Goal: Task Accomplishment & Management: Manage account settings

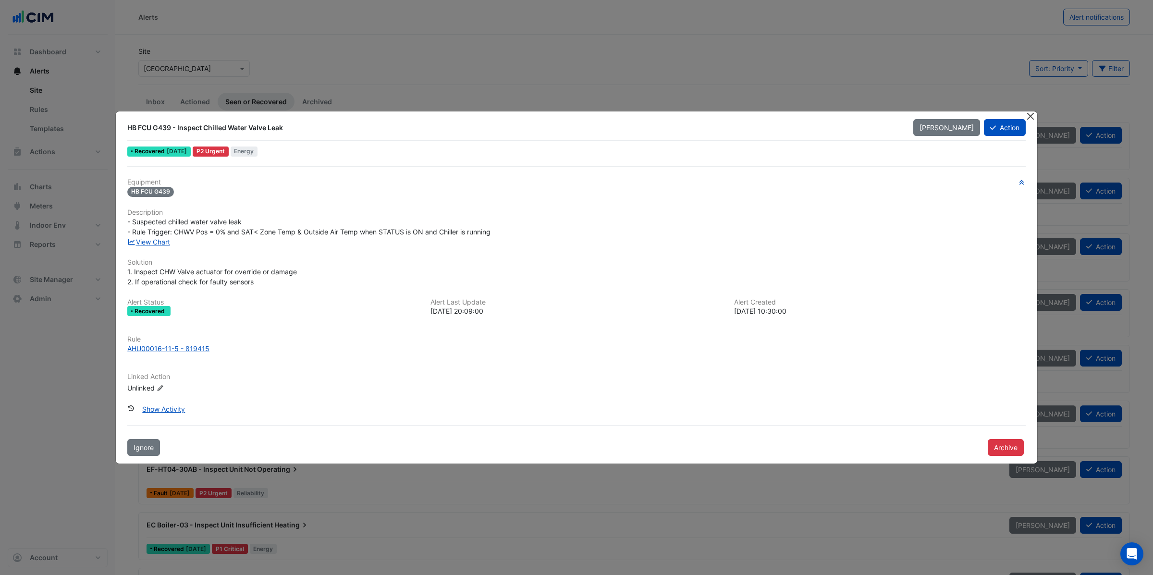
click at [1029, 116] on button "Close" at bounding box center [1030, 116] width 10 height 10
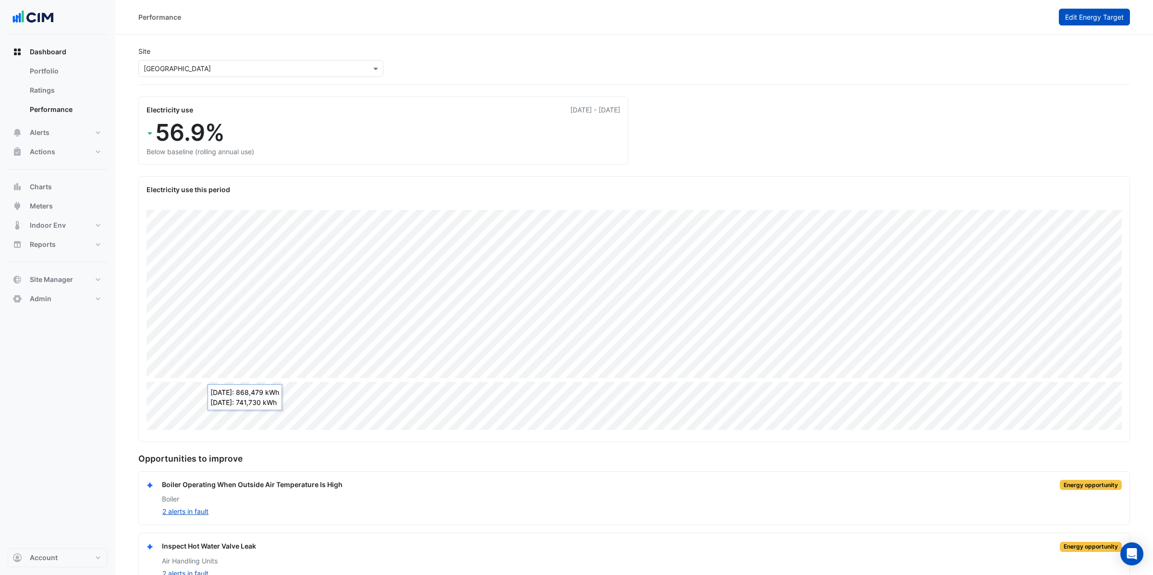
click at [1077, 20] on span "Edit Energy Target" at bounding box center [1094, 17] width 59 height 8
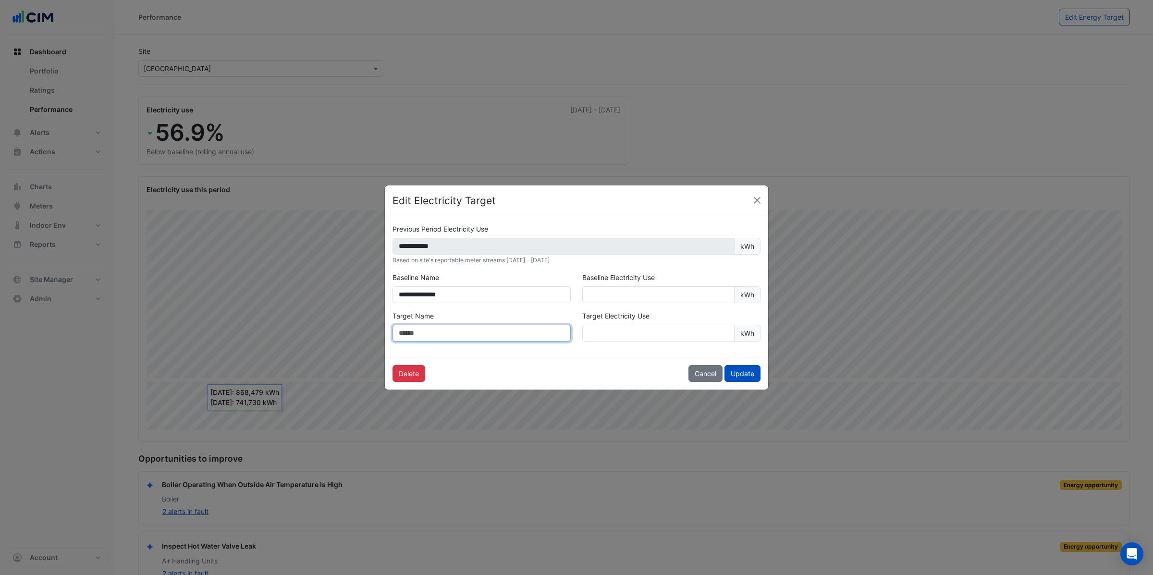
click at [464, 334] on input "text" at bounding box center [481, 333] width 178 height 17
type input "******"
click at [611, 330] on input "number" at bounding box center [658, 333] width 152 height 17
type input "*******"
click at [735, 372] on button "Update" at bounding box center [742, 373] width 36 height 17
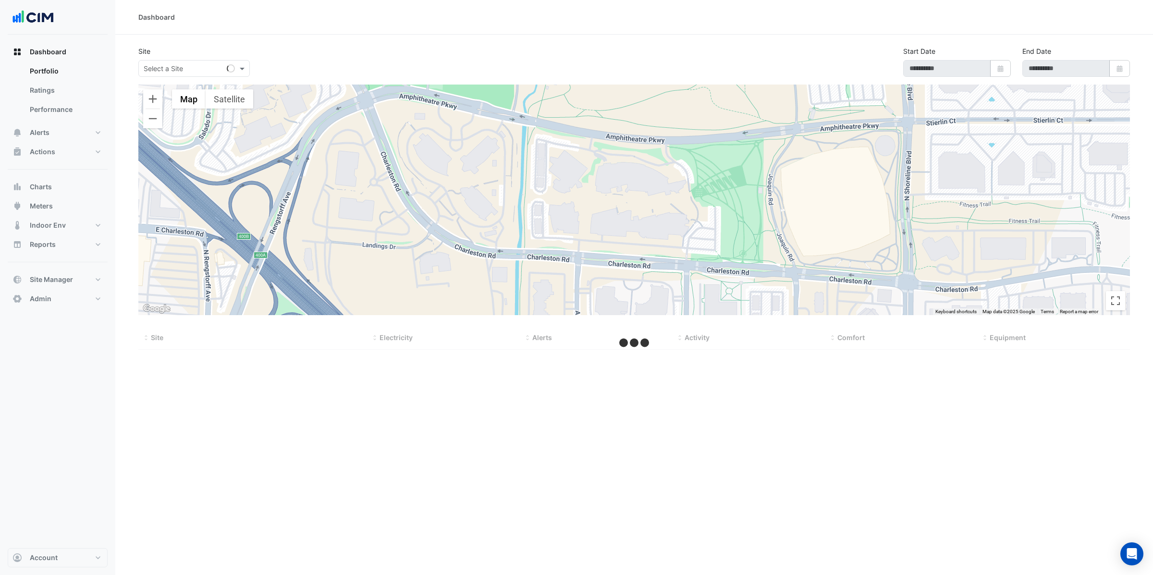
select select "**"
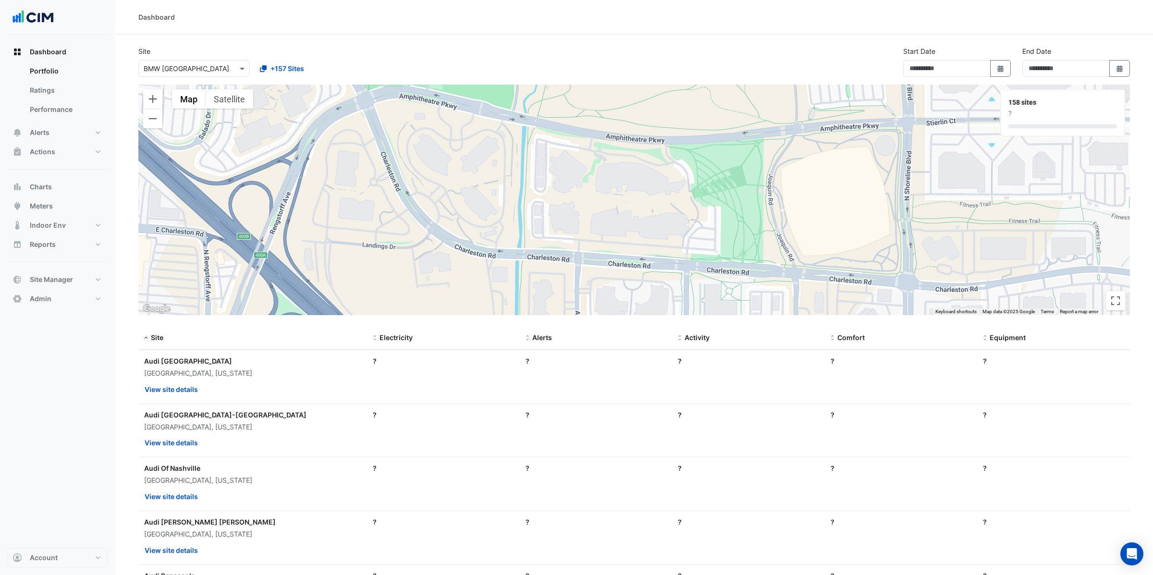
type input "**********"
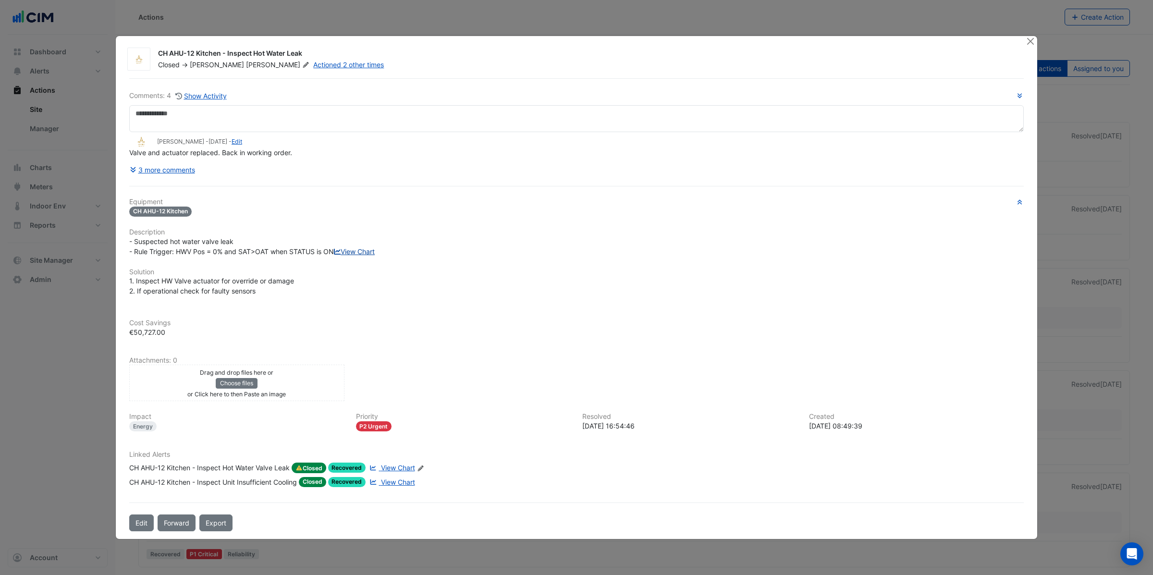
click at [334, 256] on link "View Chart" at bounding box center [354, 251] width 41 height 8
click at [398, 472] on span "View Chart" at bounding box center [398, 467] width 34 height 8
click at [1029, 36] on button "Close" at bounding box center [1030, 41] width 10 height 10
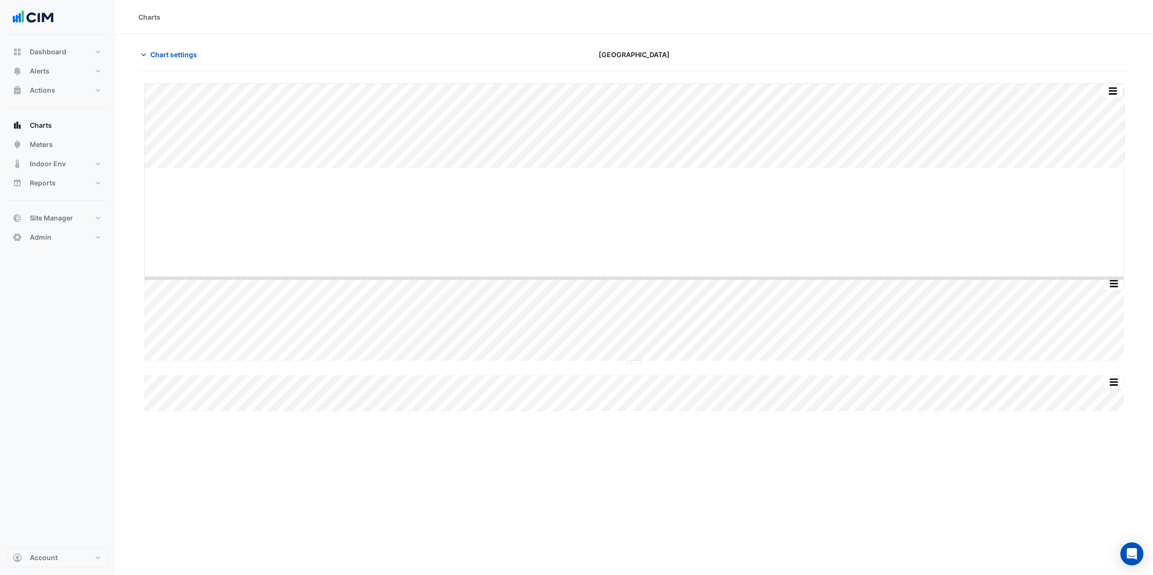
drag, startPoint x: 634, startPoint y: 167, endPoint x: 627, endPoint y: 277, distance: 109.7
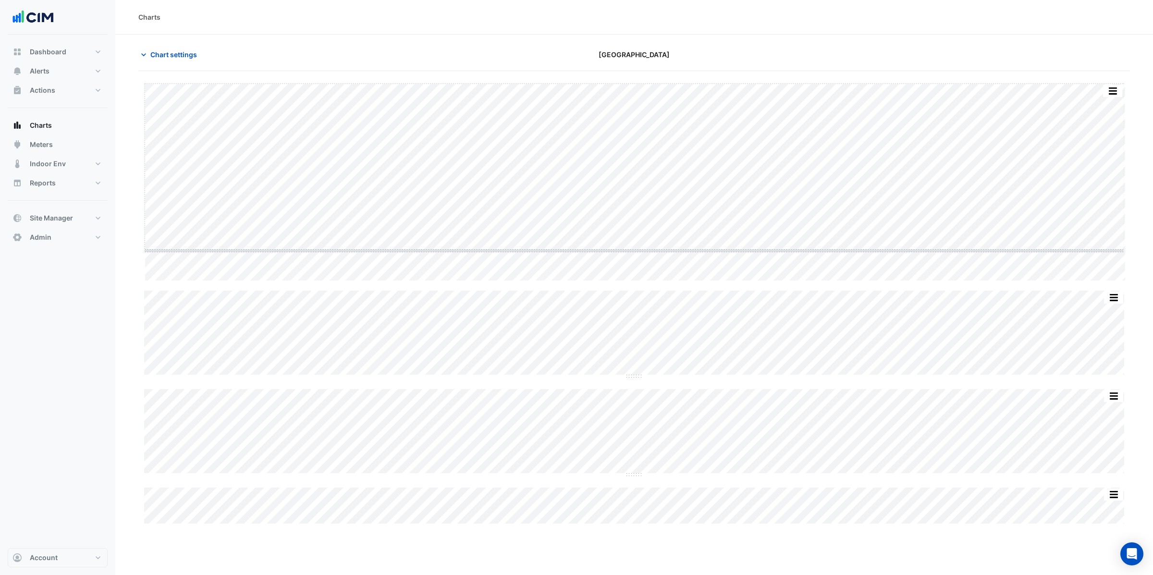
drag, startPoint x: 633, startPoint y: 281, endPoint x: 632, endPoint y: 251, distance: 30.3
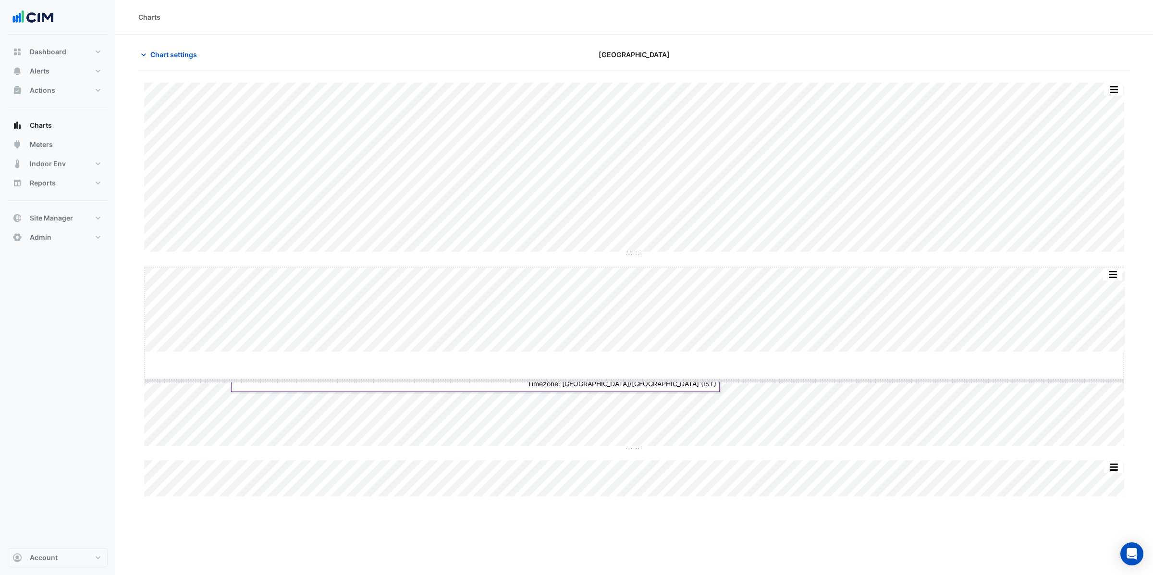
drag, startPoint x: 632, startPoint y: 352, endPoint x: 625, endPoint y: 381, distance: 29.6
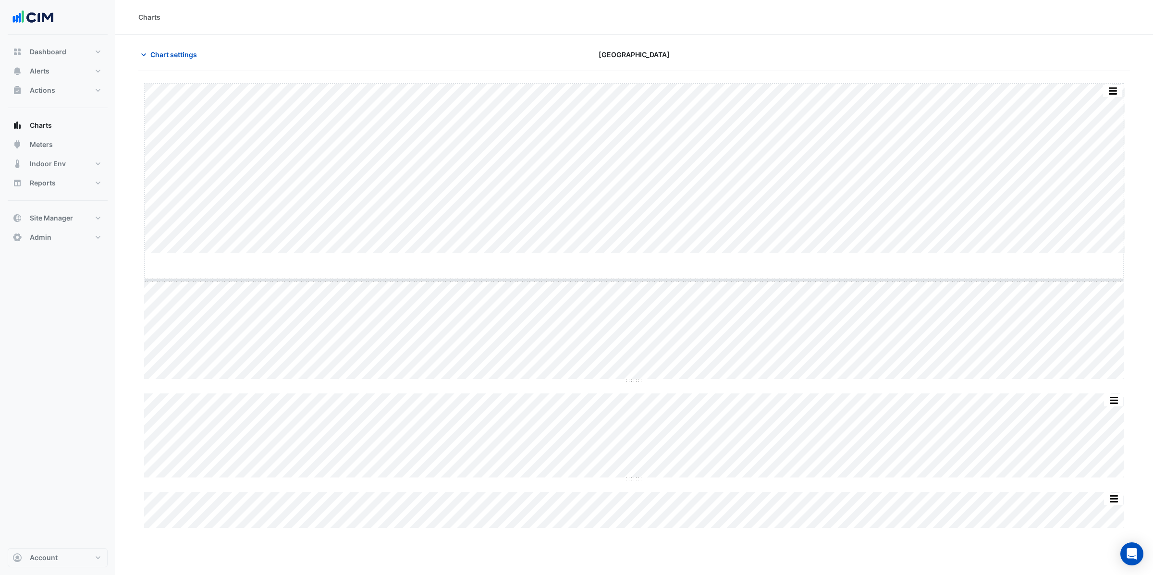
drag, startPoint x: 633, startPoint y: 253, endPoint x: 624, endPoint y: 279, distance: 27.8
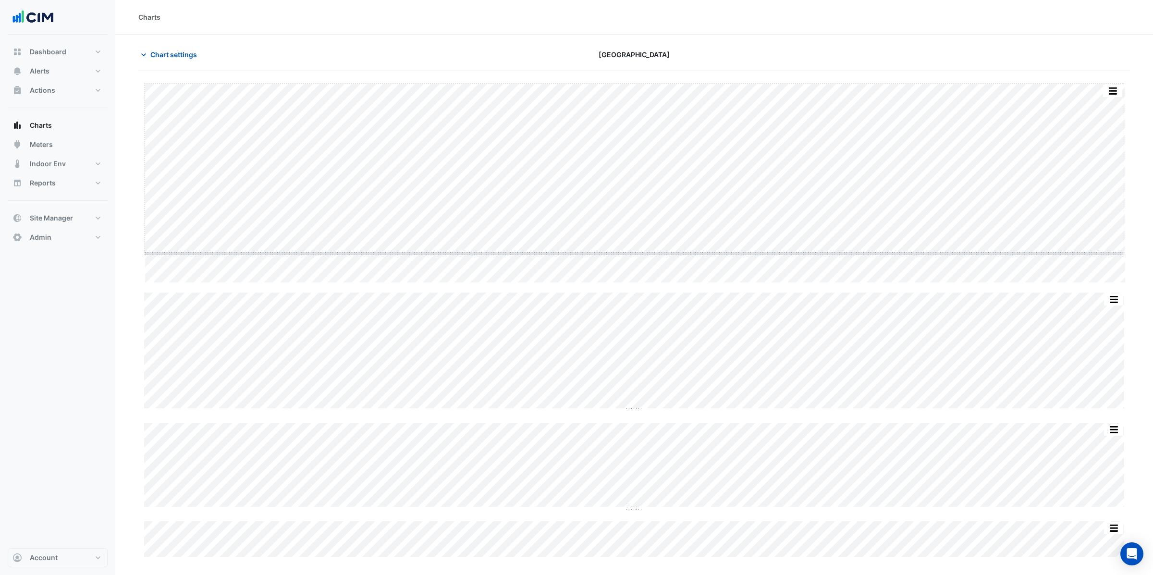
drag, startPoint x: 632, startPoint y: 282, endPoint x: 638, endPoint y: 253, distance: 30.0
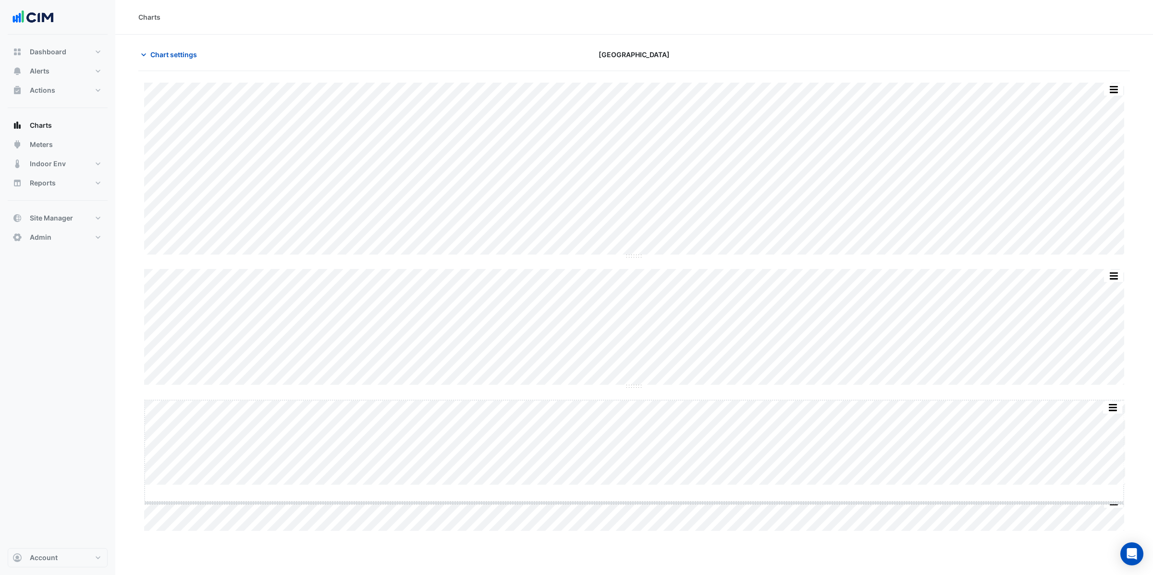
drag, startPoint x: 632, startPoint y: 484, endPoint x: 631, endPoint y: 501, distance: 17.8
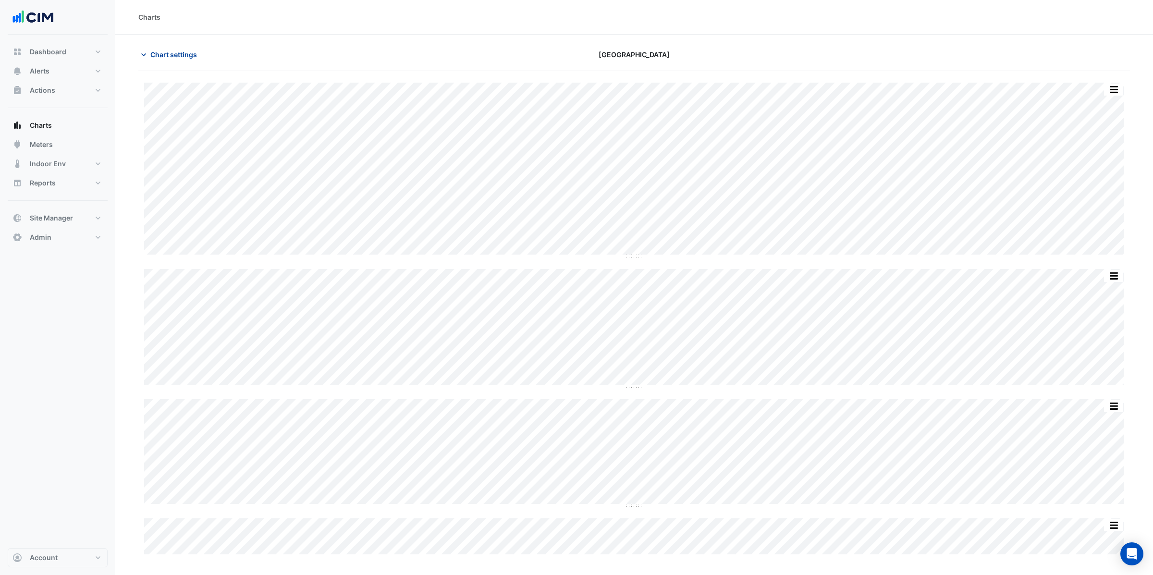
click at [170, 55] on span "Chart settings" at bounding box center [173, 54] width 47 height 10
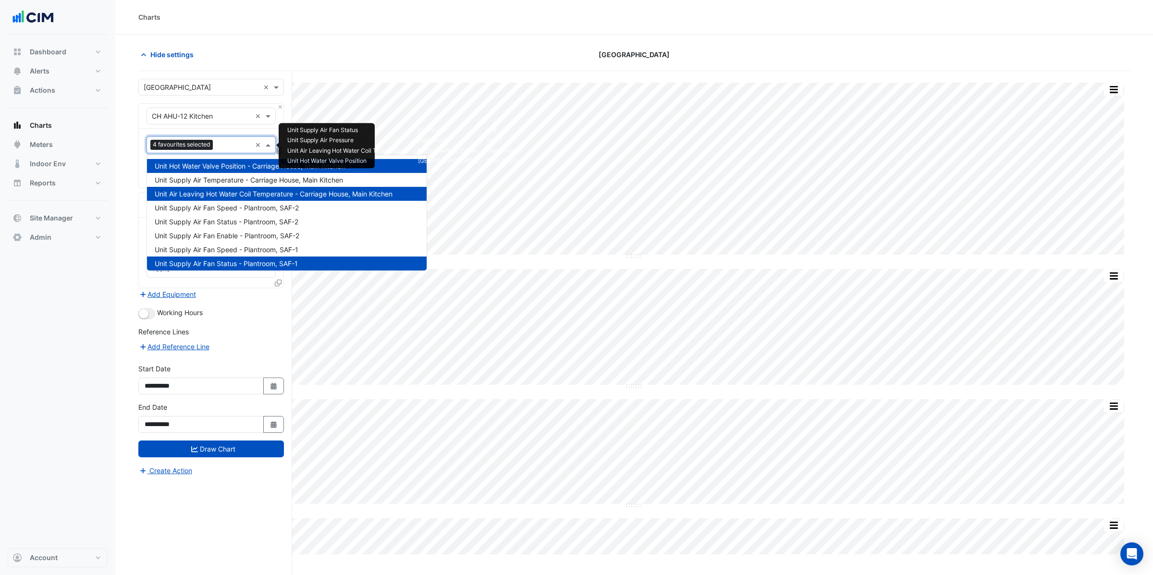
click at [231, 146] on input "text" at bounding box center [234, 146] width 35 height 10
click at [241, 179] on span "Unit Supply Air Temperature - Carriage House, Main Kitchen" at bounding box center [249, 180] width 188 height 8
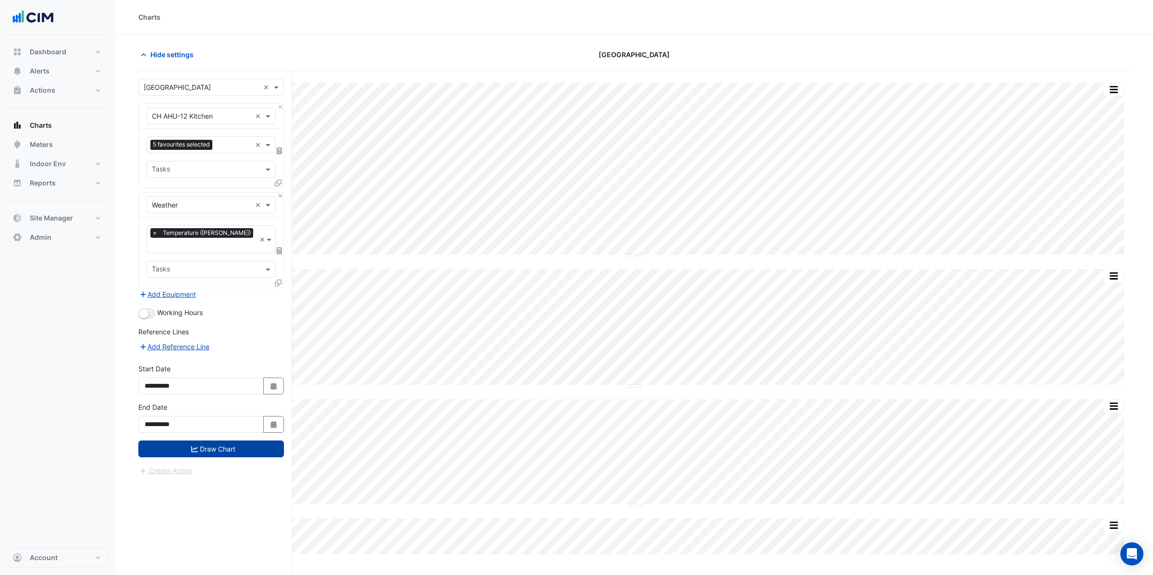
click at [203, 445] on button "Draw Chart" at bounding box center [211, 448] width 146 height 17
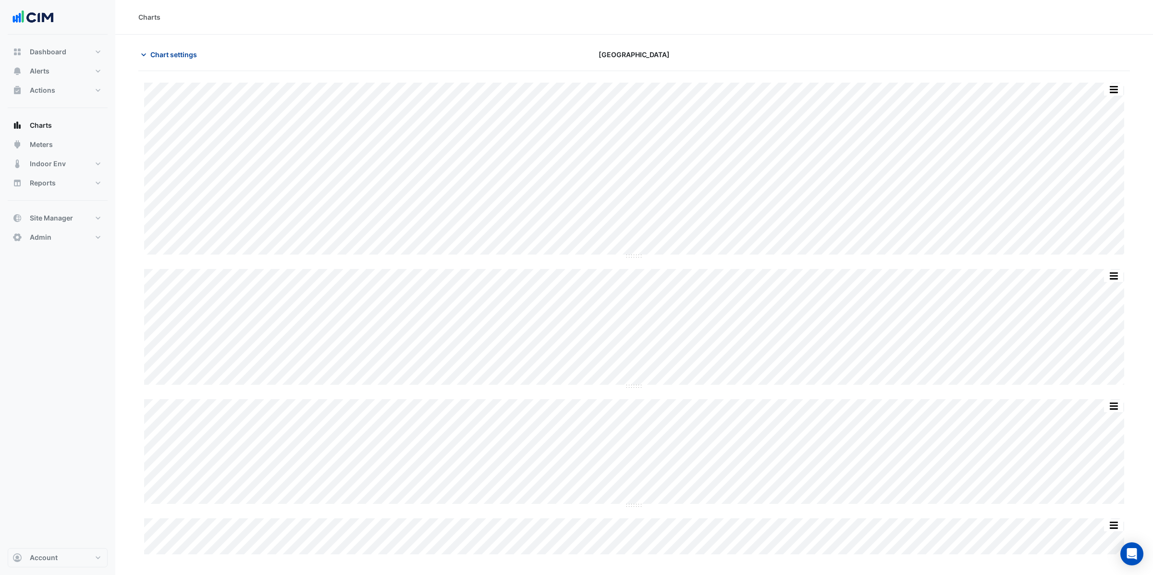
click at [173, 55] on span "Chart settings" at bounding box center [173, 54] width 47 height 10
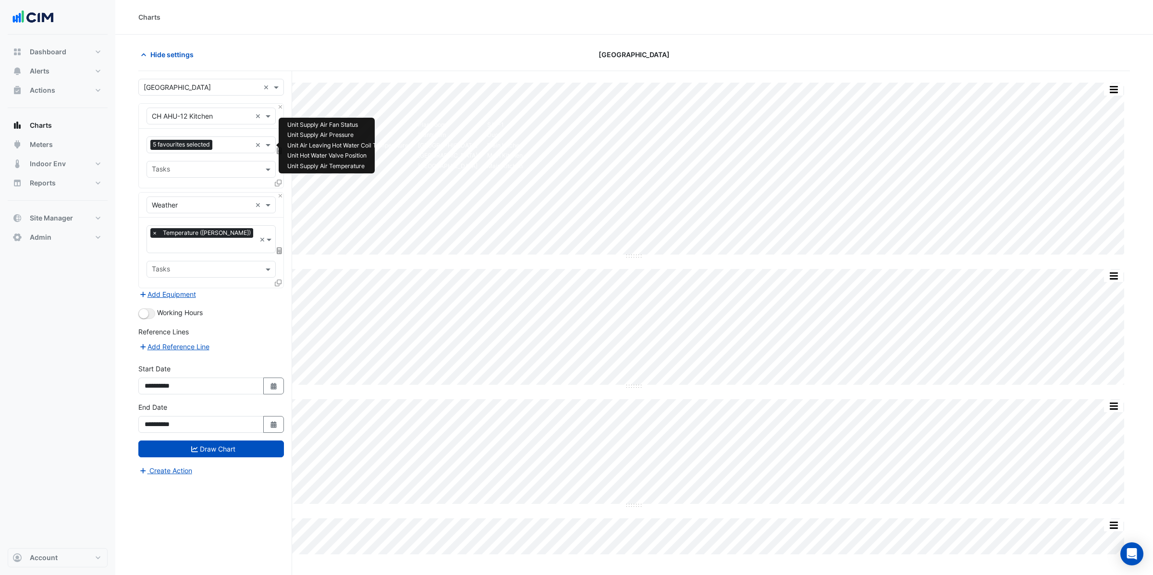
click at [227, 147] on input "text" at bounding box center [233, 146] width 35 height 10
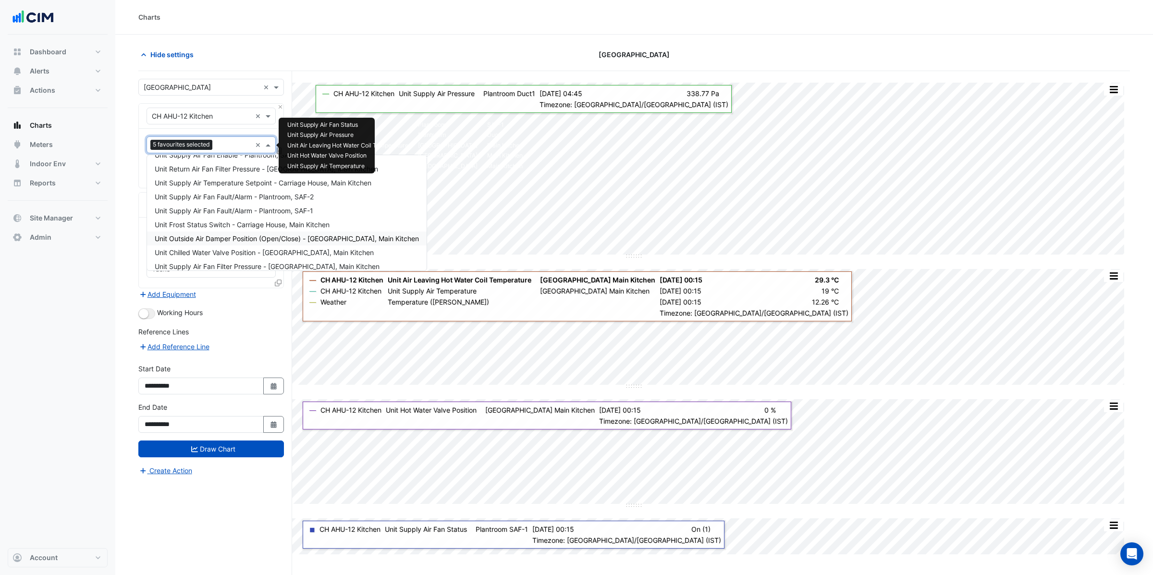
scroll to position [123, 0]
click at [229, 183] on span "Unit Supply Air Temperature Setpoint - Carriage House, Main Kitchen" at bounding box center [263, 182] width 217 height 8
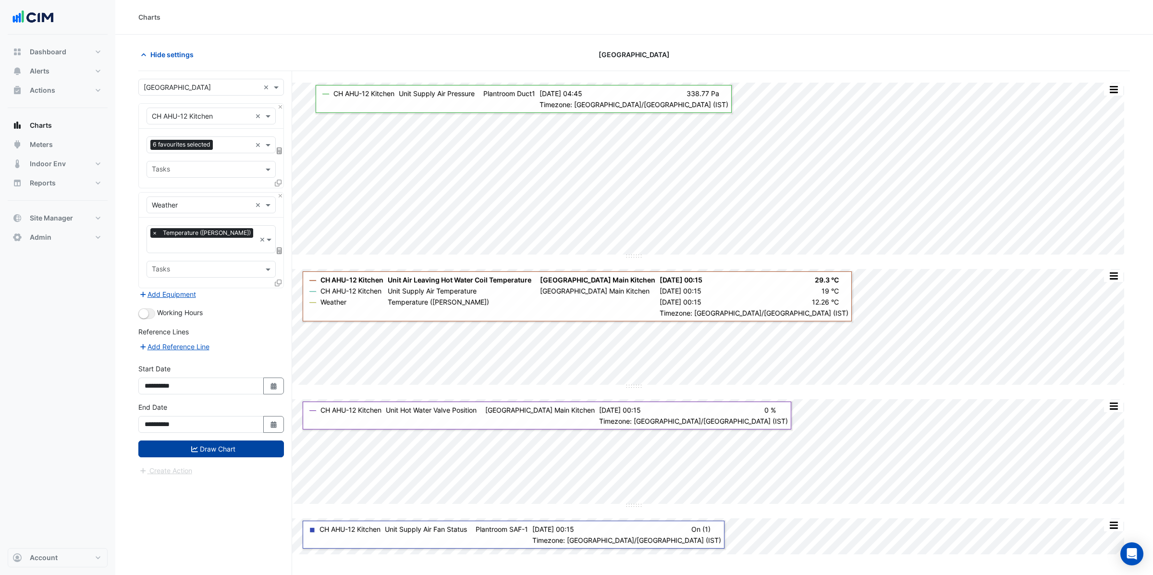
click at [211, 442] on button "Draw Chart" at bounding box center [211, 448] width 146 height 17
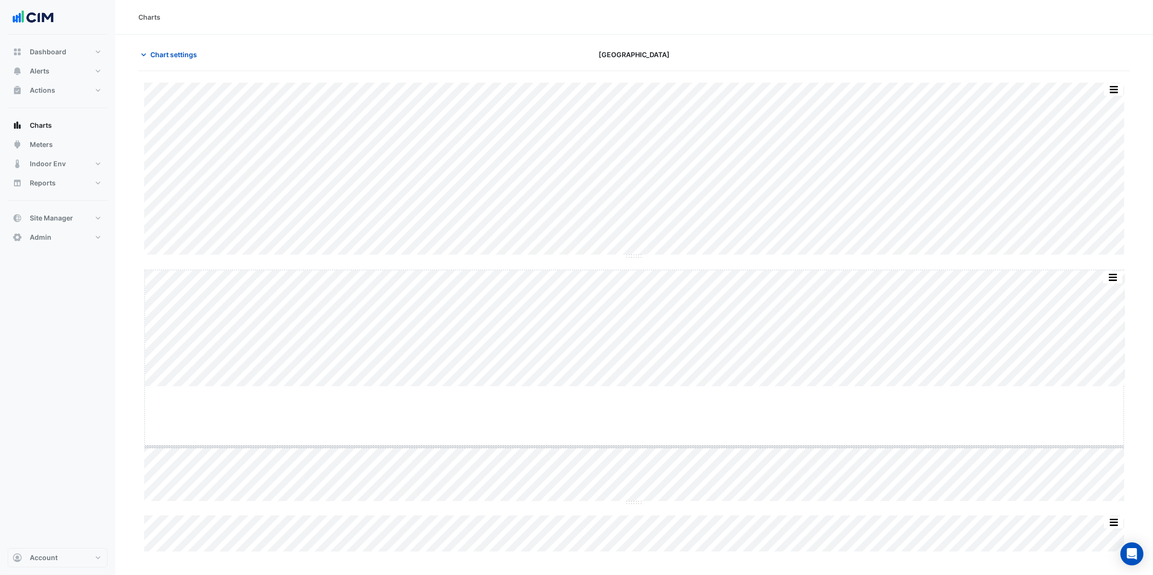
drag, startPoint x: 634, startPoint y: 386, endPoint x: 629, endPoint y: 446, distance: 60.3
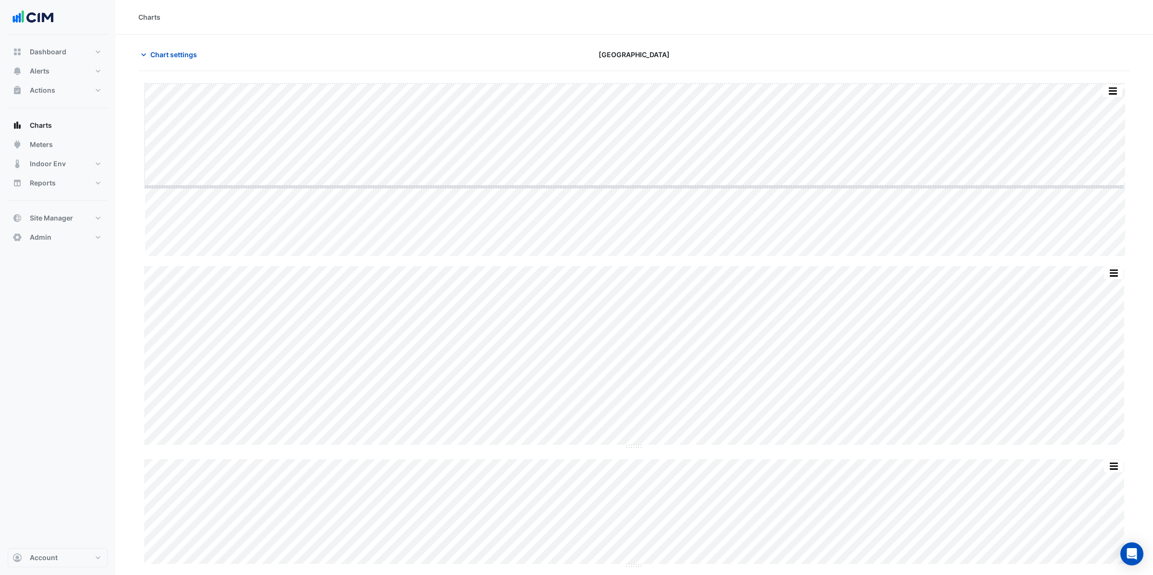
drag, startPoint x: 631, startPoint y: 255, endPoint x: 633, endPoint y: 178, distance: 77.4
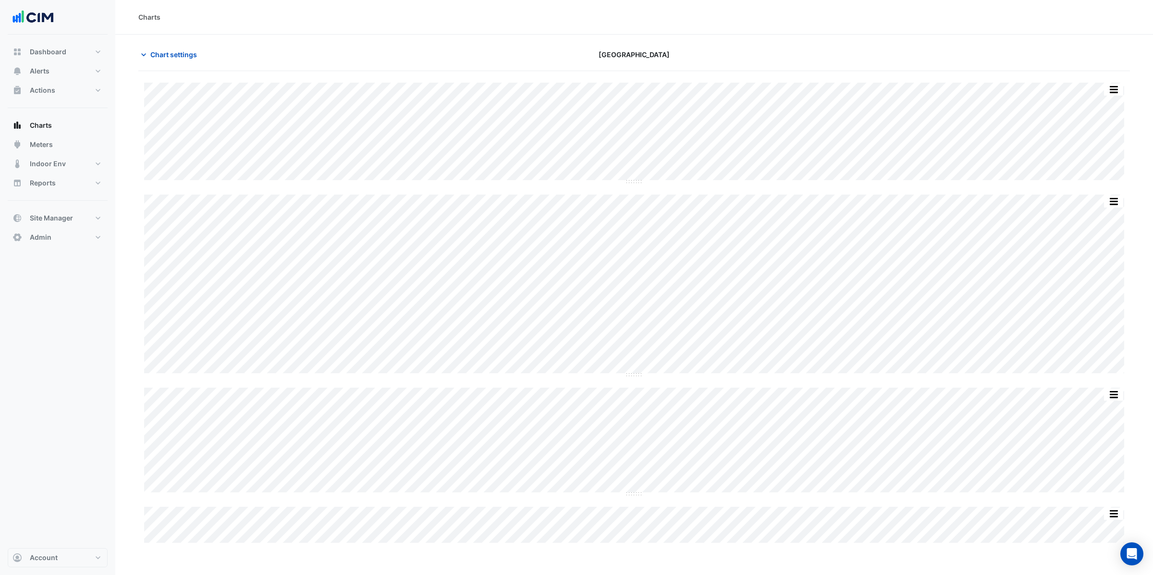
click at [354, 68] on div "Chart settings Adare Manor" at bounding box center [633, 58] width 991 height 25
drag, startPoint x: 633, startPoint y: 267, endPoint x: 613, endPoint y: 375, distance: 109.8
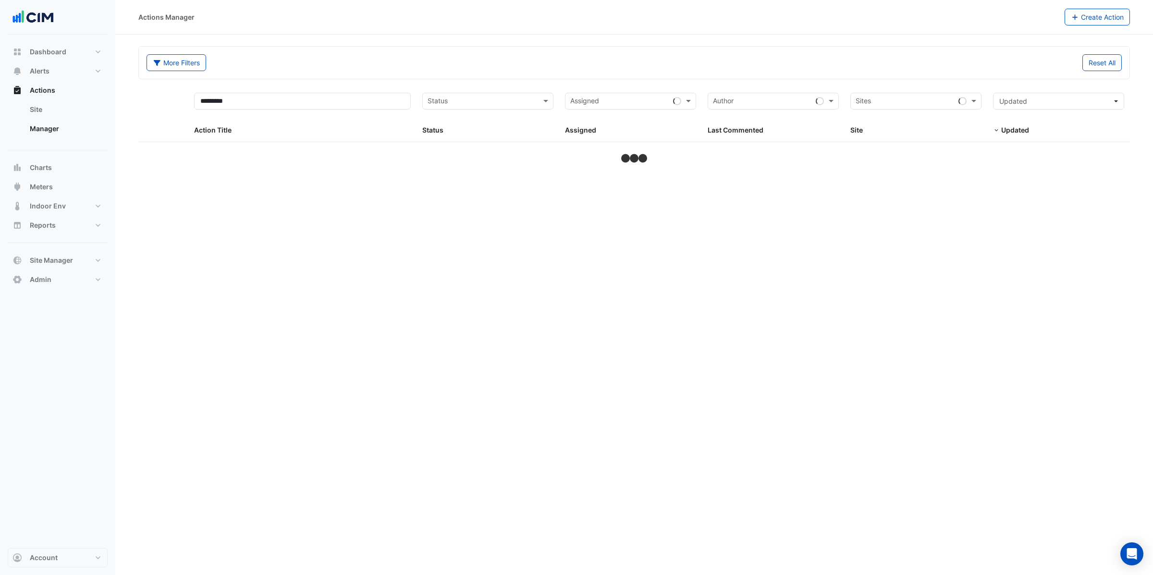
select select "**"
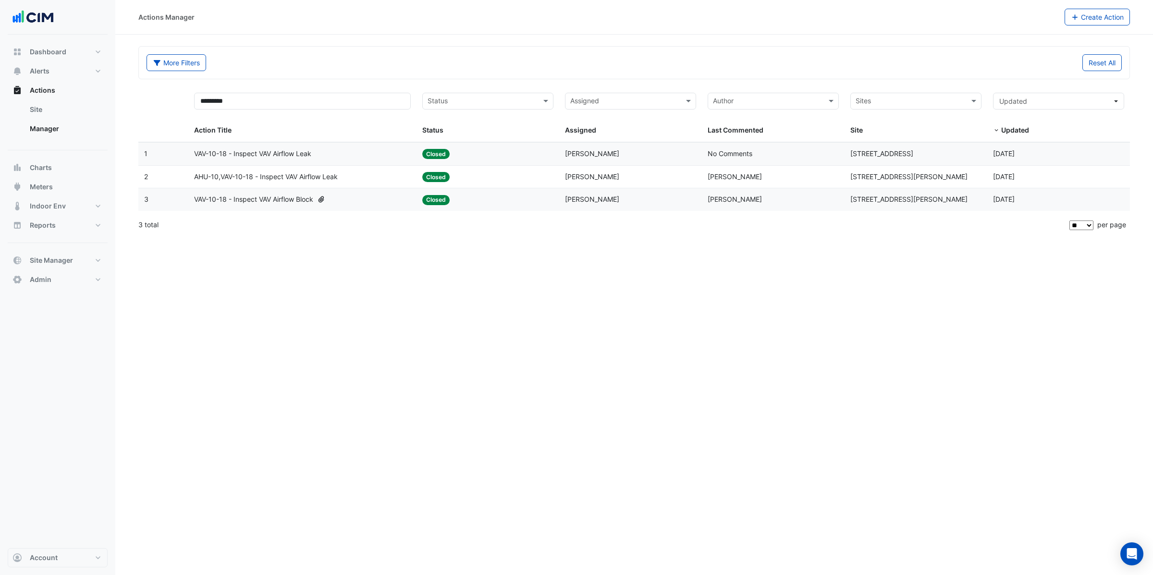
click at [244, 155] on span "VAV-10-18 - Inspect VAV Airflow Leak" at bounding box center [252, 153] width 117 height 11
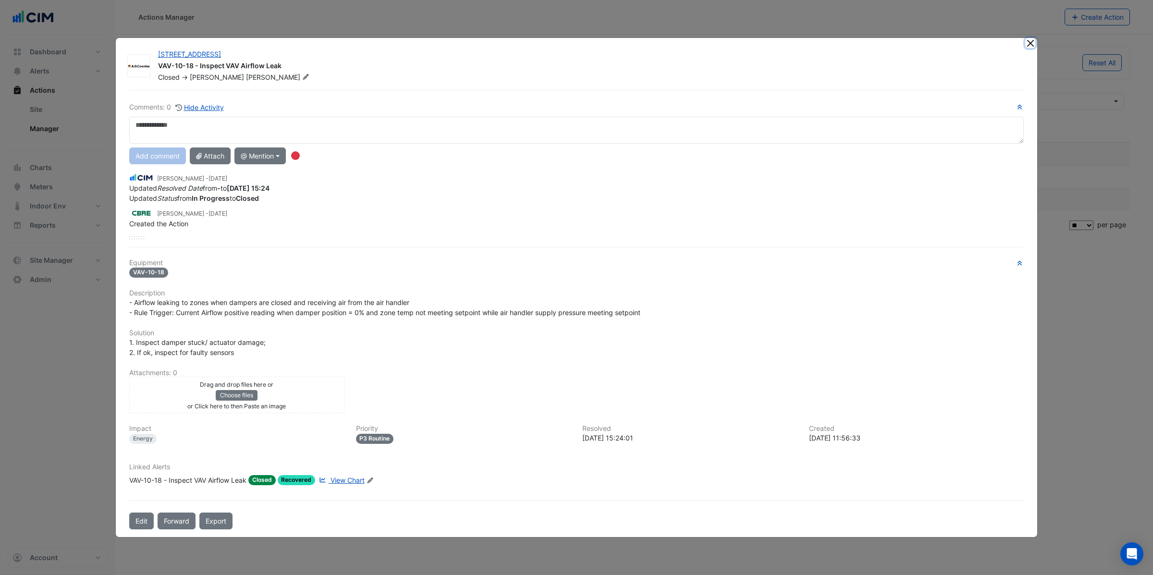
click at [1030, 45] on button "Close" at bounding box center [1030, 43] width 10 height 10
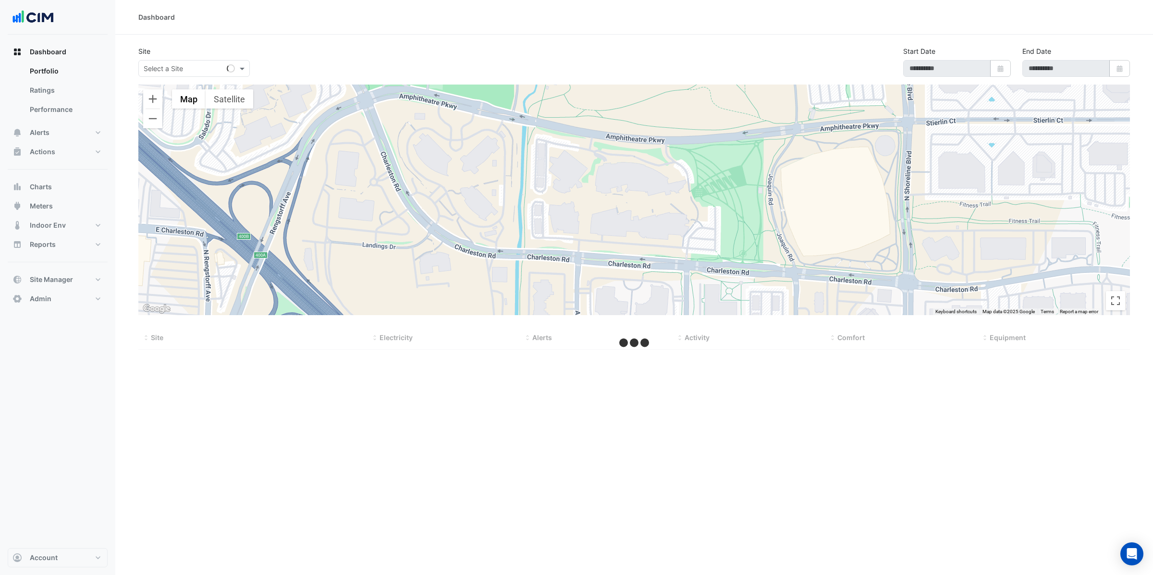
type input "**********"
select select "**"
